Goal: Information Seeking & Learning: Check status

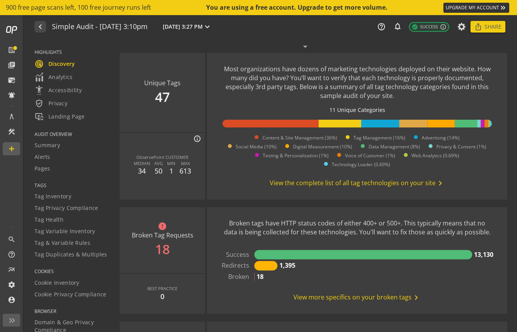
scroll to position [484, 0]
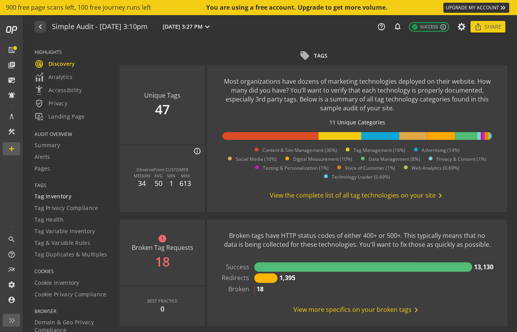
click at [50, 194] on span "Tag Inventory" at bounding box center [53, 197] width 37 height 8
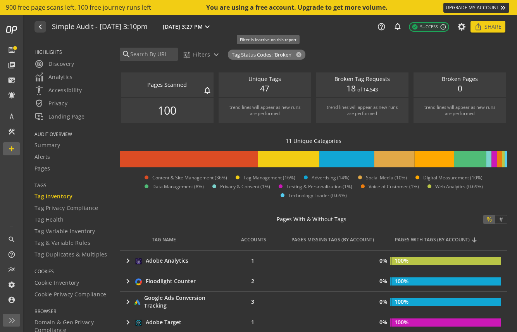
click at [259, 57] on span "Tag Status Codes: 'Broken'" at bounding box center [262, 54] width 61 height 7
click at [66, 81] on span "Analytics" at bounding box center [54, 76] width 38 height 9
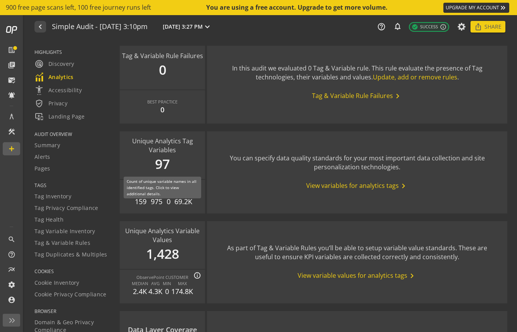
scroll to position [841, 0]
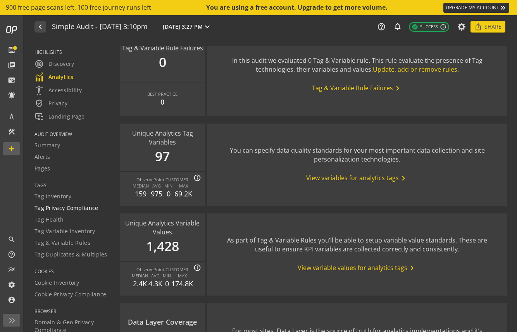
click at [64, 202] on link "Tag Privacy Compliance" at bounding box center [73, 208] width 76 height 12
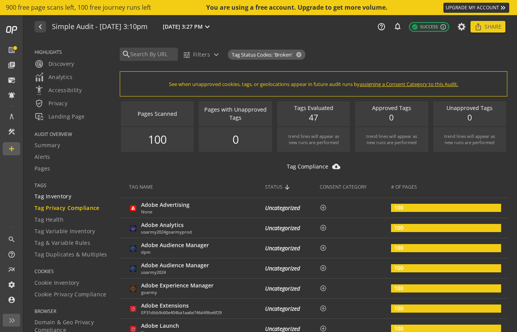
click at [67, 196] on span "Tag Inventory" at bounding box center [53, 197] width 37 height 8
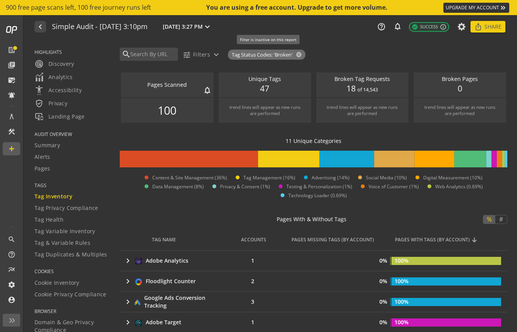
click at [275, 55] on span "Tag Status Codes: 'Broken'" at bounding box center [262, 54] width 61 height 7
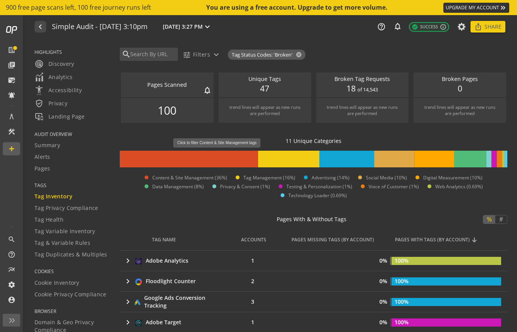
click at [220, 152] on rect at bounding box center [189, 159] width 138 height 17
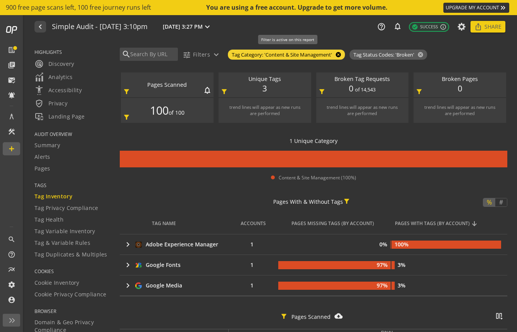
click at [340, 53] on mat-icon "cancel" at bounding box center [337, 55] width 11 height 6
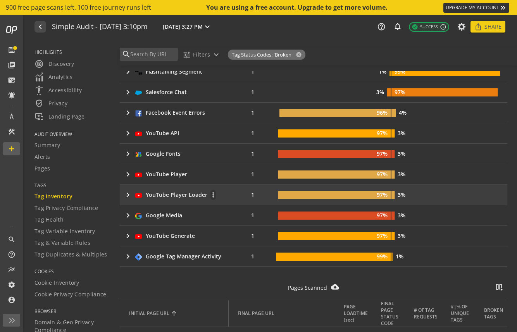
scroll to position [939, 0]
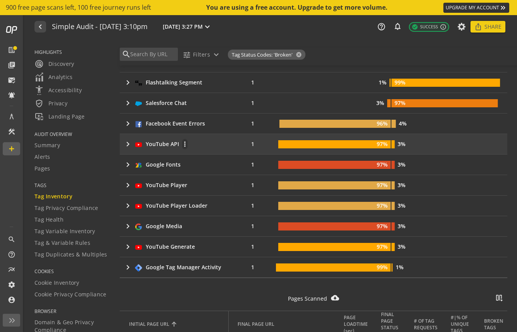
click at [128, 145] on mat-icon "keyboard_arrow_right" at bounding box center [127, 144] width 9 height 9
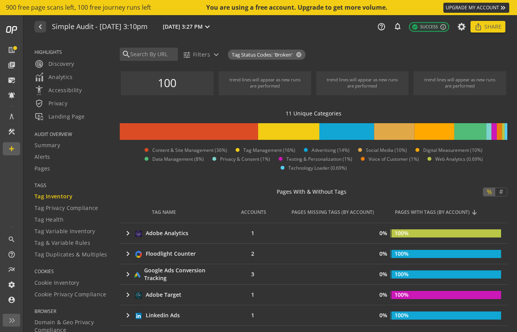
scroll to position [0, 0]
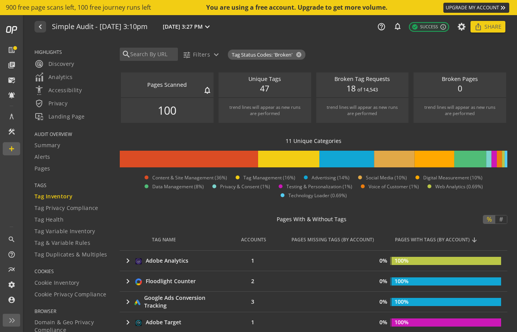
click at [54, 182] on div "AUDIT OVERVIEW Summary Alerts Pages" at bounding box center [73, 156] width 76 height 51
click at [45, 150] on link "Summary" at bounding box center [73, 146] width 76 height 12
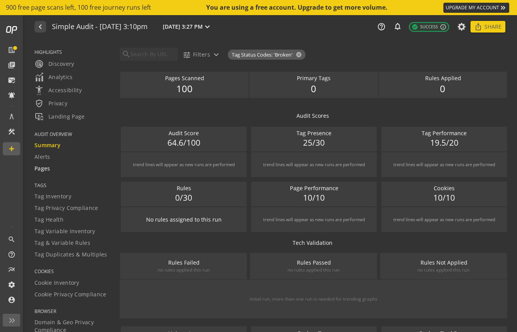
click at [55, 173] on link "Pages" at bounding box center [73, 169] width 76 height 12
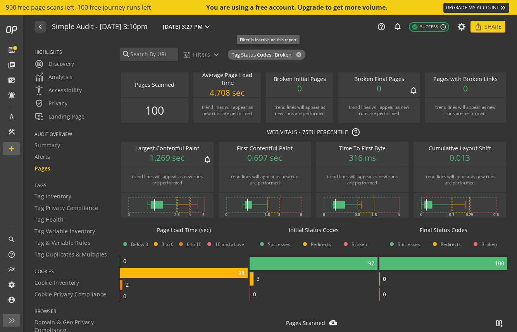
click at [255, 57] on span "Tag Status Codes: 'Broken'" at bounding box center [262, 54] width 61 height 7
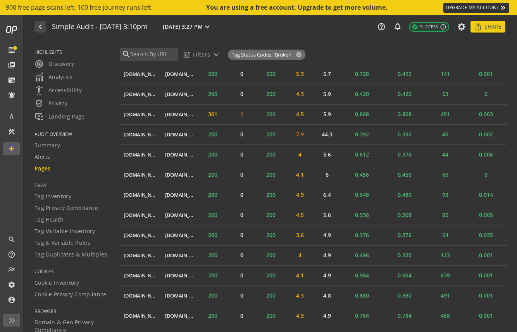
scroll to position [2069, 0]
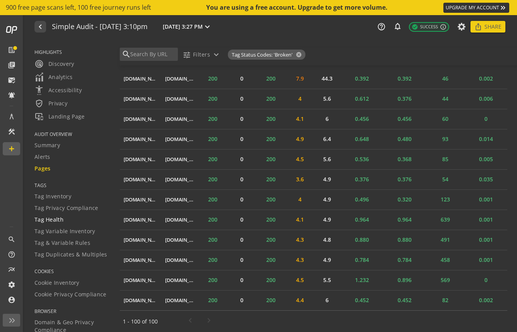
click at [48, 221] on span "Tag Health" at bounding box center [49, 220] width 29 height 8
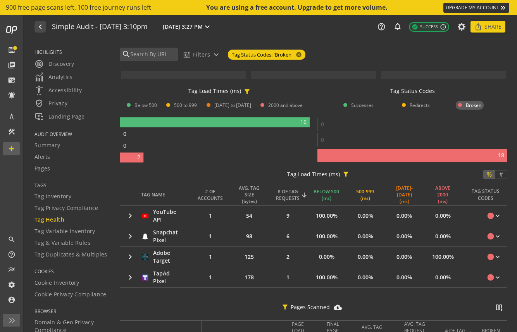
scroll to position [104, 0]
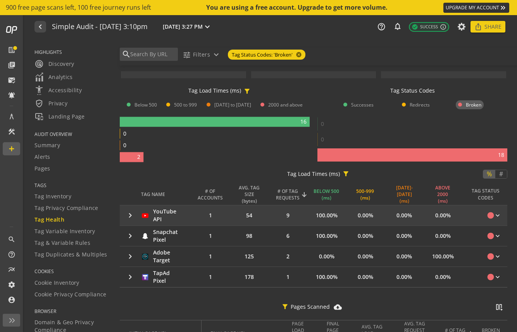
click at [130, 213] on mat-icon "keyboard_arrow_right" at bounding box center [130, 215] width 9 height 9
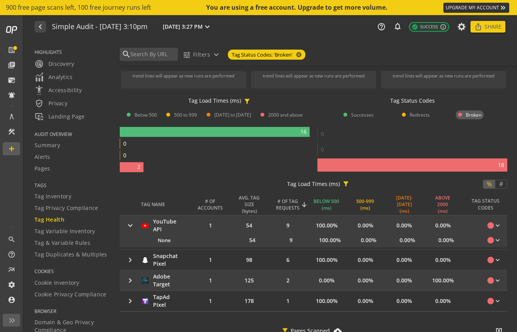
scroll to position [98, 0]
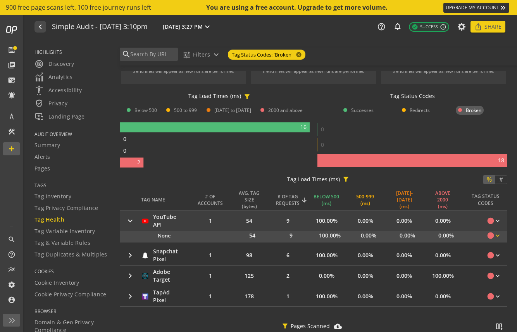
click at [490, 235] on mat-icon "circle" at bounding box center [491, 236] width 8 height 8
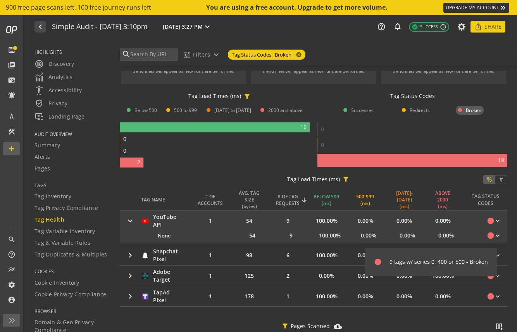
click at [492, 221] on div at bounding box center [258, 166] width 517 height 332
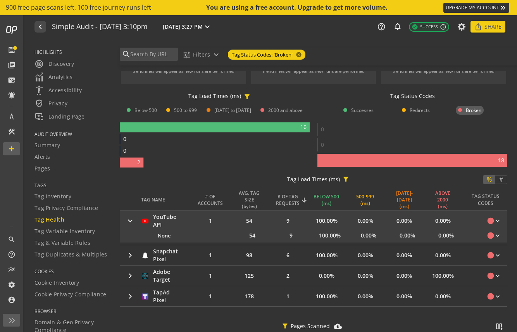
click at [492, 221] on mat-icon "circle" at bounding box center [491, 221] width 8 height 8
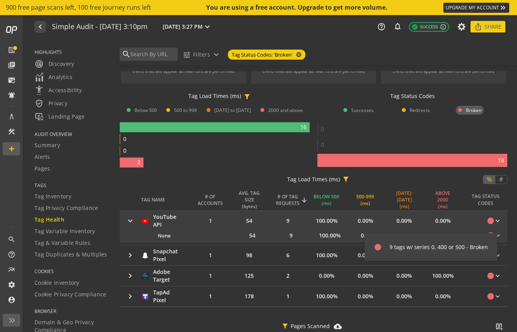
click at [300, 250] on div at bounding box center [258, 166] width 517 height 332
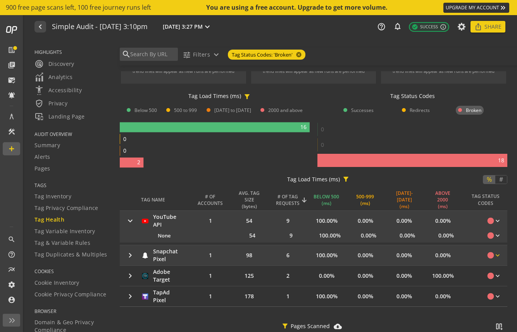
click at [494, 254] on mat-icon "circle" at bounding box center [491, 256] width 8 height 8
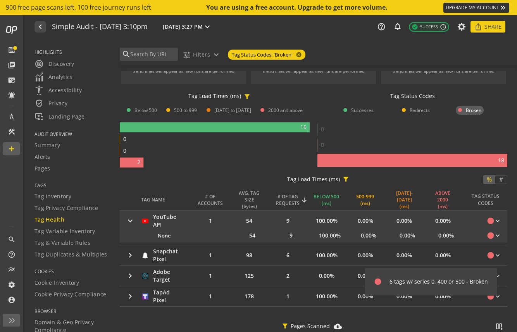
click at [353, 318] on div at bounding box center [258, 166] width 517 height 332
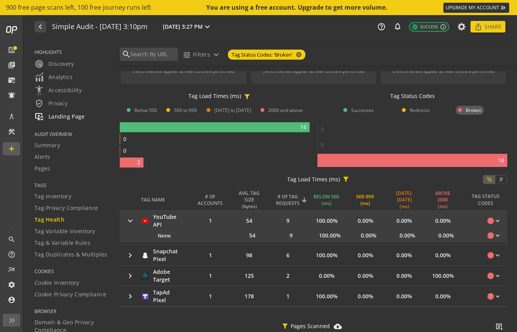
click at [69, 117] on span "important_devices Landing Page" at bounding box center [60, 116] width 50 height 9
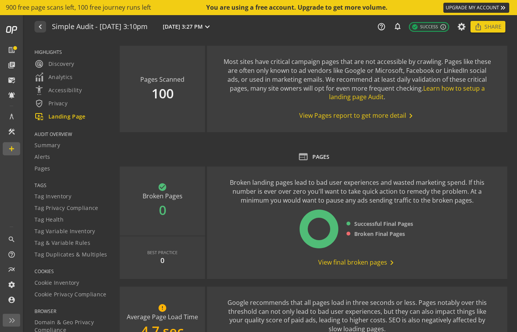
click at [346, 117] on span "View Pages report to get more detail chevron_right" at bounding box center [357, 115] width 116 height 9
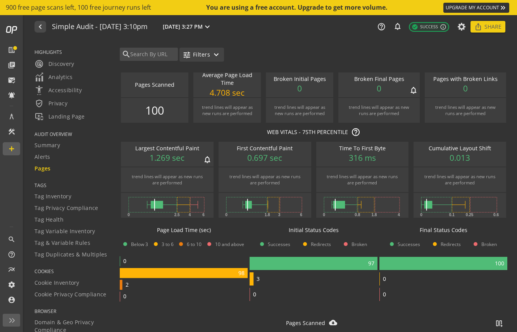
click at [204, 54] on span "Filters" at bounding box center [201, 55] width 17 height 14
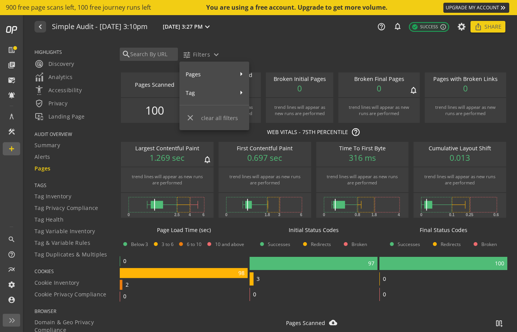
click at [152, 54] on div at bounding box center [258, 166] width 517 height 332
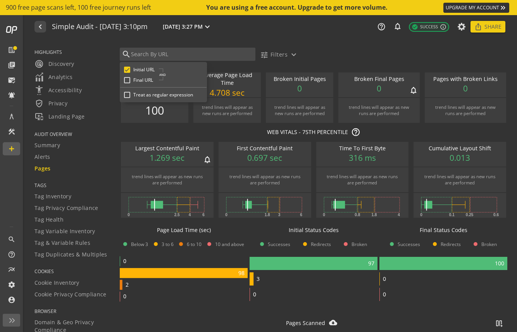
click at [152, 54] on input "text" at bounding box center [191, 54] width 123 height 9
type input "[DOMAIN_NAME]"
click at [129, 68] on input "Initial URL" at bounding box center [127, 70] width 6 height 6
checkbox input "true"
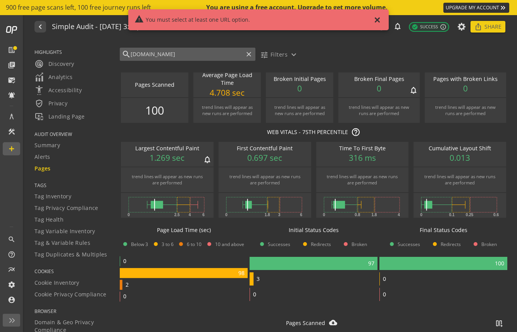
click at [196, 59] on div "search [DOMAIN_NAME] close" at bounding box center [188, 54] width 136 height 13
click at [190, 56] on input "[DOMAIN_NAME]" at bounding box center [187, 54] width 114 height 9
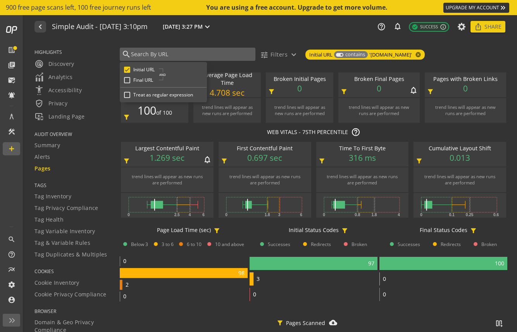
click at [149, 53] on input "text" at bounding box center [191, 54] width 123 height 9
click at [126, 80] on input "Final URL" at bounding box center [127, 80] width 6 height 6
checkbox input "true"
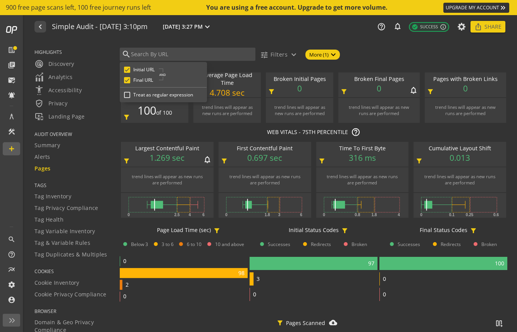
click at [127, 71] on input "Initial URL" at bounding box center [127, 70] width 6 height 6
checkbox input "false"
click at [230, 52] on input "text" at bounding box center [191, 54] width 123 height 9
type input "[DOMAIN_NAME]"
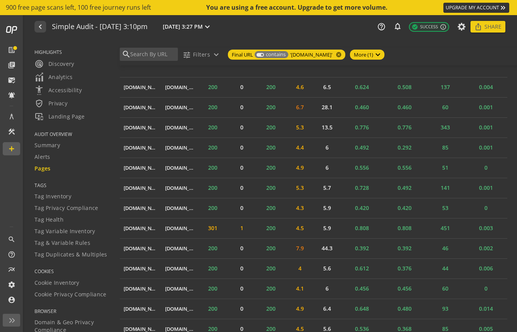
scroll to position [1914, 0]
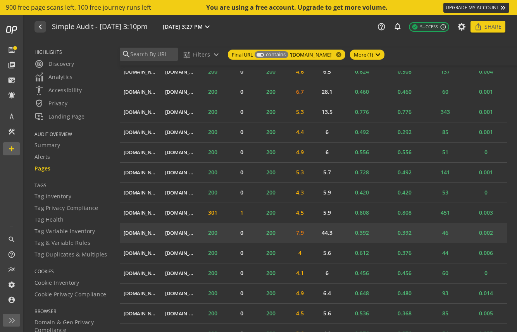
click at [300, 232] on td "7.9" at bounding box center [299, 233] width 27 height 20
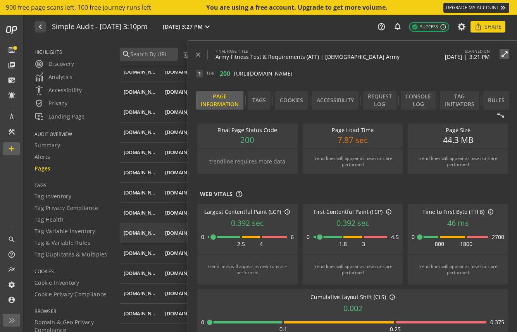
scroll to position [0, 0]
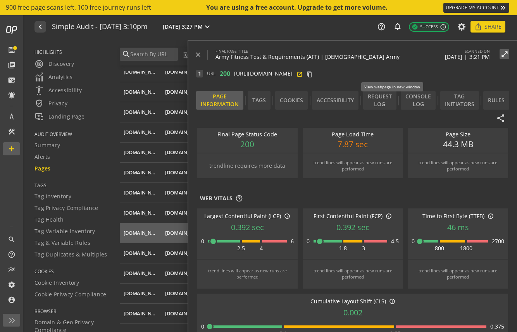
click at [303, 74] on mat-icon "open_in_new" at bounding box center [300, 74] width 6 height 6
click at [195, 30] on div "Simple Audit - [DATE] 3:10pm [DATE] 3:27 PM expand_more" at bounding box center [133, 27] width 162 height 10
click at [196, 54] on mat-icon "close" at bounding box center [198, 55] width 8 height 8
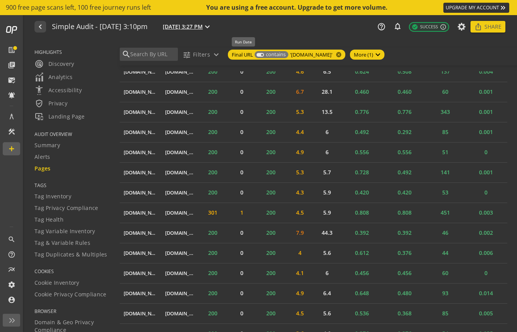
click at [212, 26] on mat-icon "expand_more" at bounding box center [207, 26] width 9 height 9
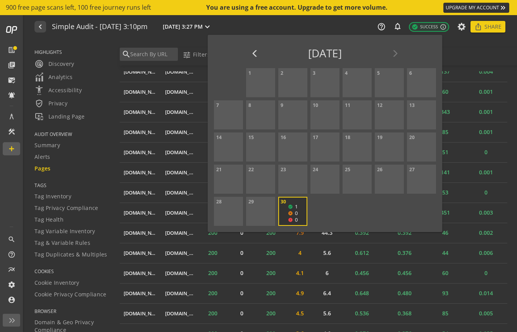
click at [305, 28] on div at bounding box center [258, 166] width 517 height 332
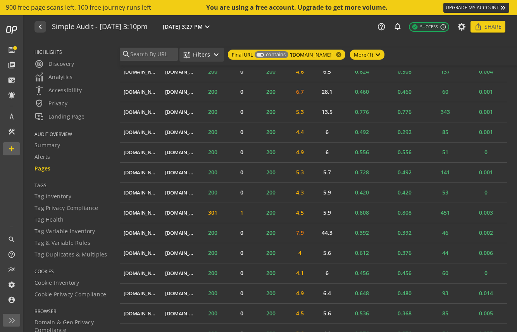
click at [199, 63] on span "button" at bounding box center [201, 54] width 45 height 19
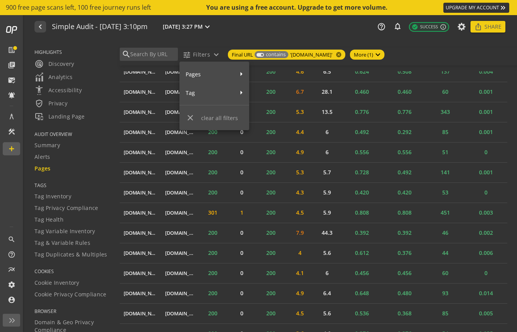
click at [186, 116] on mat-icon "close" at bounding box center [190, 117] width 9 height 9
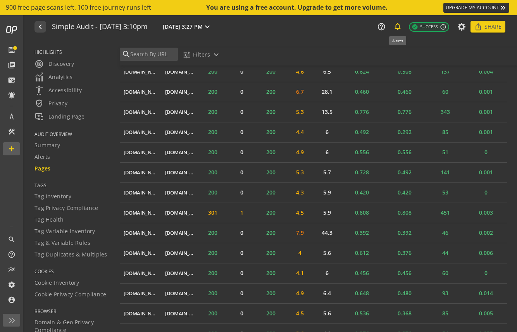
click at [398, 25] on mat-icon "notifications_none" at bounding box center [397, 26] width 8 height 8
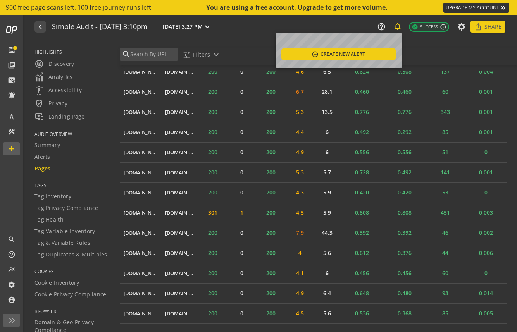
click at [398, 25] on div at bounding box center [258, 166] width 517 height 332
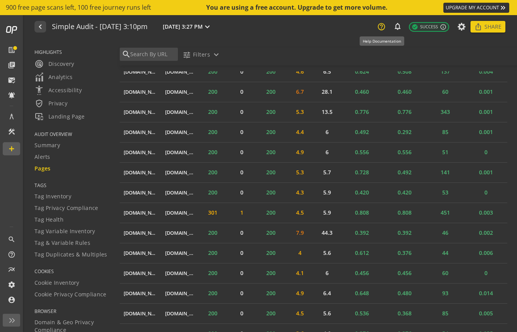
click at [384, 26] on mat-icon "help_outline" at bounding box center [381, 26] width 9 height 9
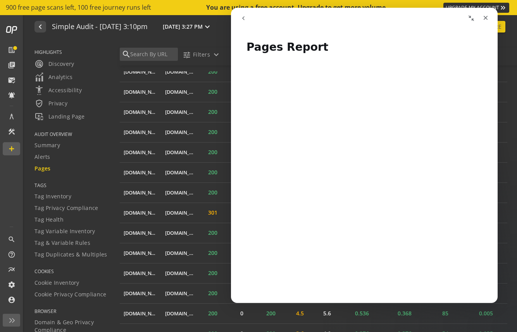
click at [109, 166] on div "Pages" at bounding box center [73, 169] width 76 height 8
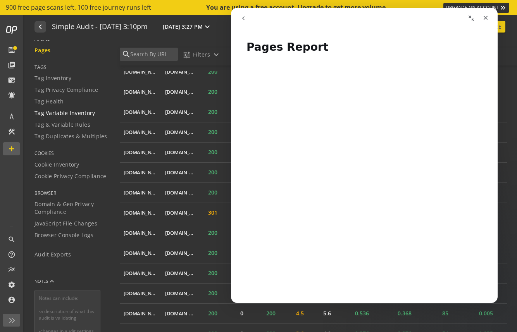
scroll to position [205, 0]
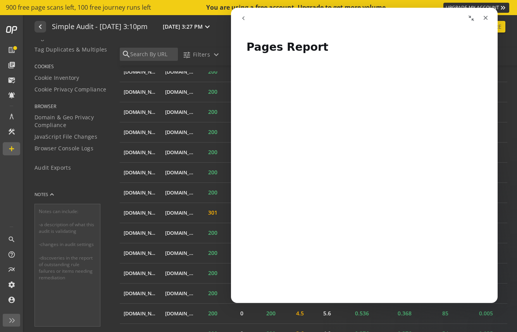
click at [242, 16] on icon "go back" at bounding box center [243, 18] width 6 height 6
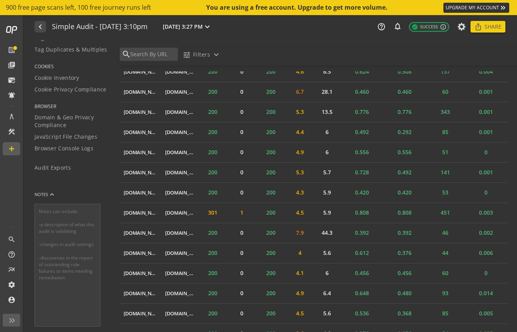
scroll to position [0, 0]
